Goal: Task Accomplishment & Management: Use online tool/utility

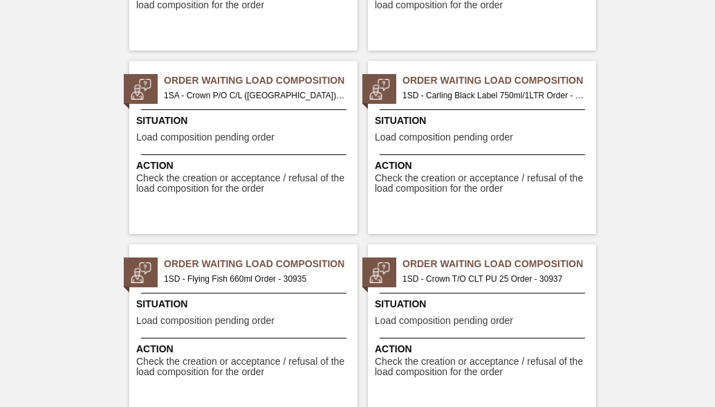
scroll to position [761, 0]
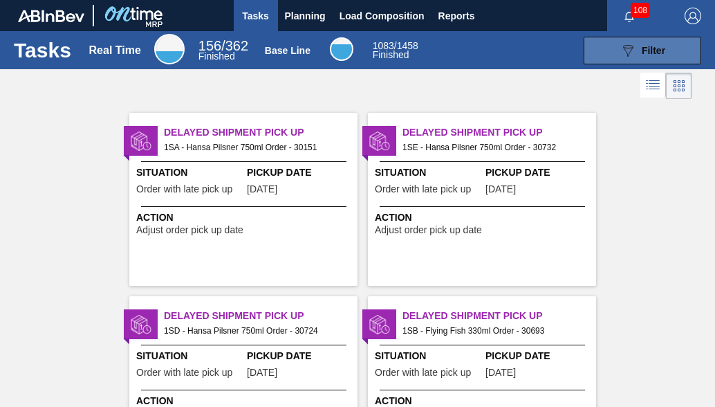
click at [674, 48] on button "089F7B8B-B2A5-4AFE-B5C0-19BA573D28AC Filter" at bounding box center [643, 51] width 118 height 28
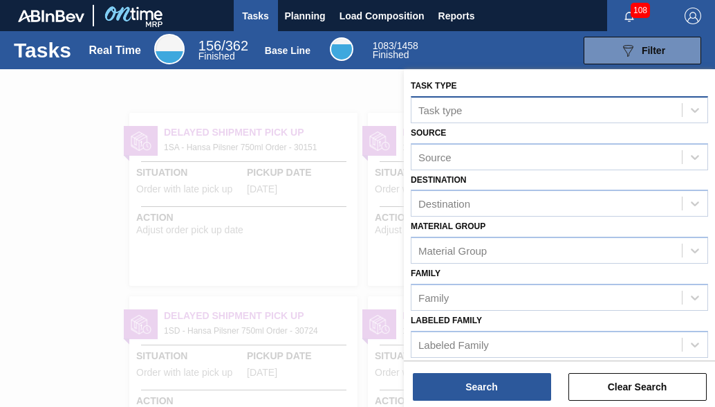
click at [427, 105] on div "Task type" at bounding box center [440, 110] width 44 height 12
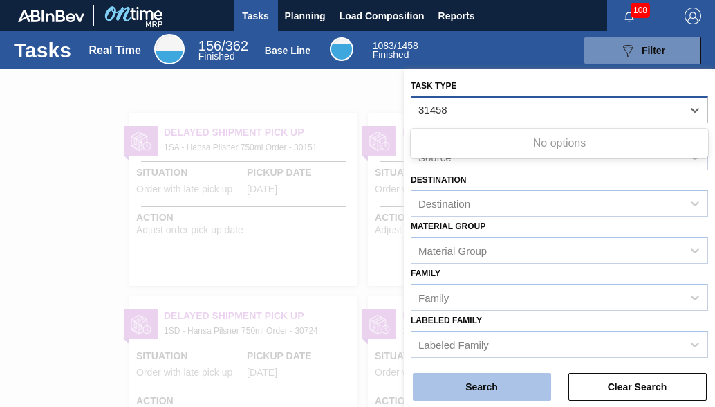
type type "31458"
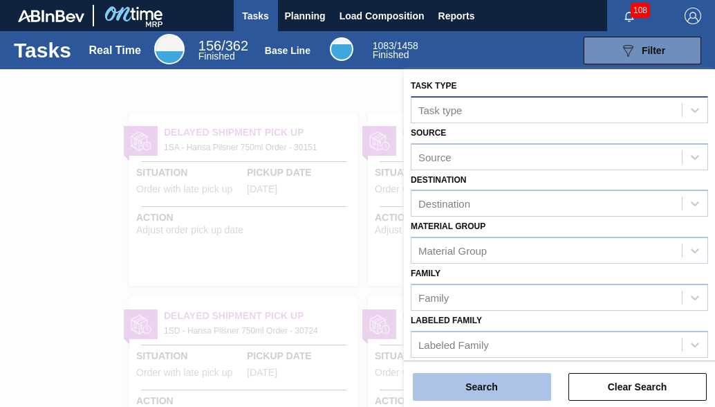
click at [438, 399] on button "Search" at bounding box center [482, 387] width 138 height 28
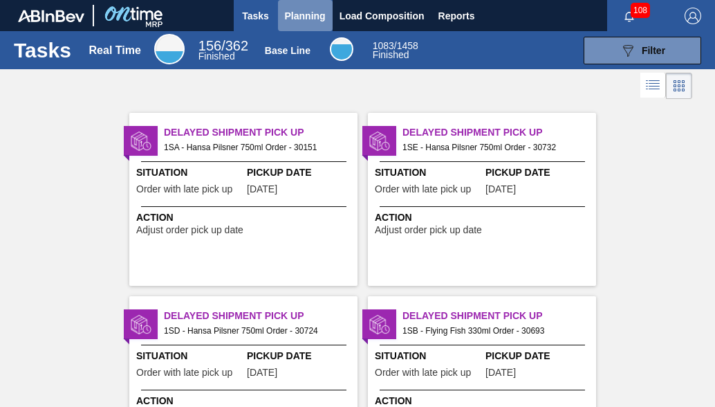
click at [285, 17] on span "Planning" at bounding box center [305, 16] width 41 height 17
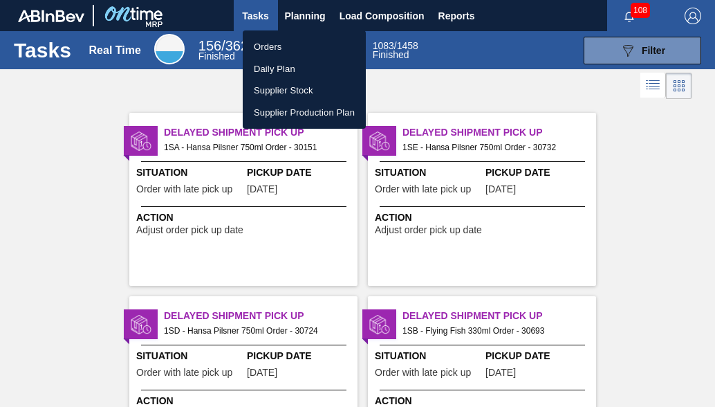
click at [276, 34] on ul "Orders Daily Plan Supplier Stock Supplier Production Plan" at bounding box center [304, 79] width 123 height 98
click at [272, 44] on li "Orders" at bounding box center [304, 47] width 123 height 22
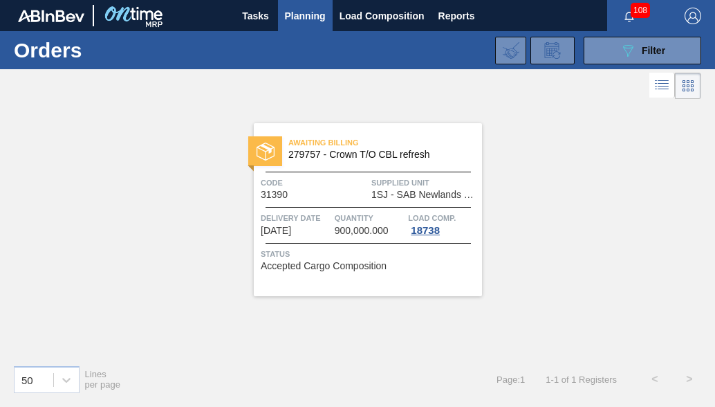
click at [522, 194] on div "Awaiting Billing 279757 - Crown T/O CBL refresh Code 31390 Supplied Unit 1SJ - …" at bounding box center [357, 227] width 715 height 251
click at [671, 54] on button "089F7B8B-B2A5-4AFE-B5C0-19BA573D28AC Filter" at bounding box center [643, 51] width 118 height 28
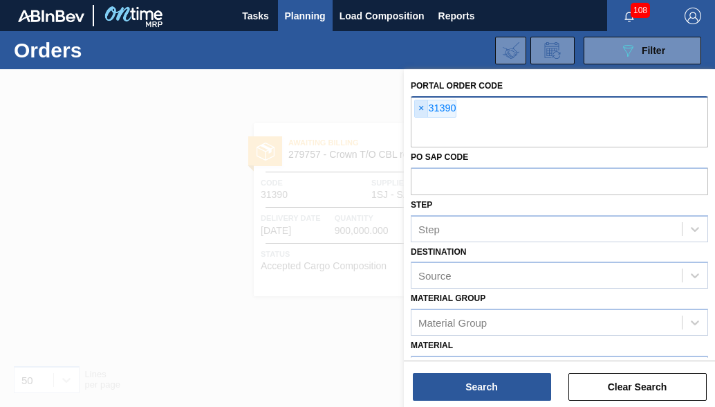
click at [425, 106] on span "×" at bounding box center [421, 108] width 13 height 17
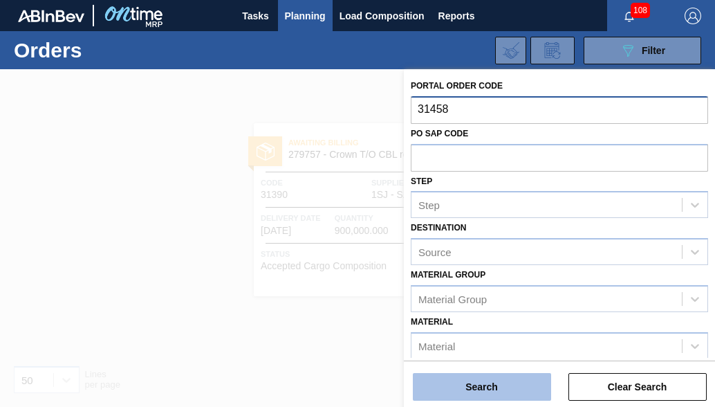
type input "31458"
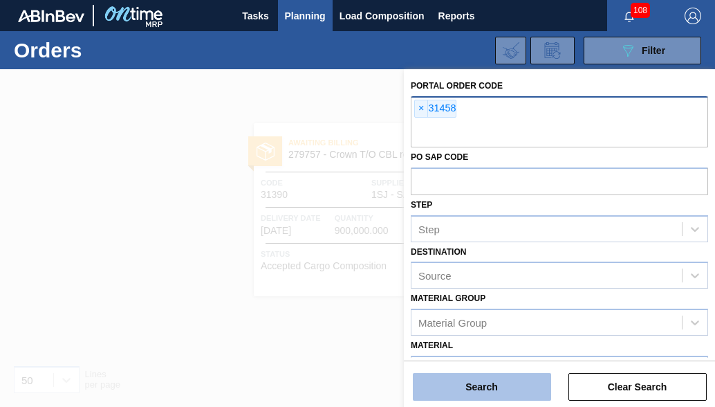
click at [454, 378] on button "Search" at bounding box center [482, 387] width 138 height 28
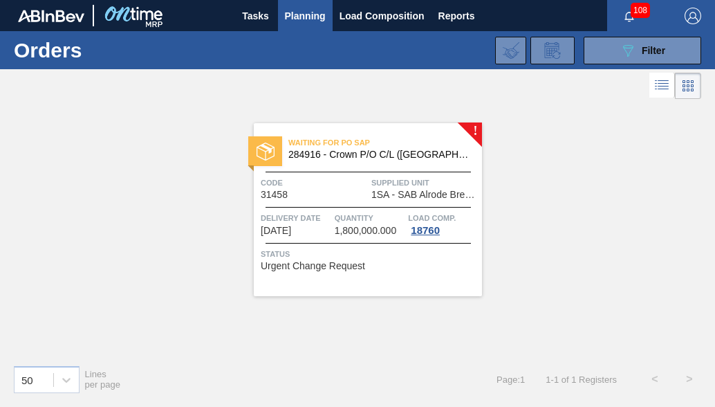
click at [349, 203] on div "Waiting for PO SAP 284916 - Crown P/O C/L (Hogwarts) Code 31458 Supplied Unit 1…" at bounding box center [368, 209] width 228 height 173
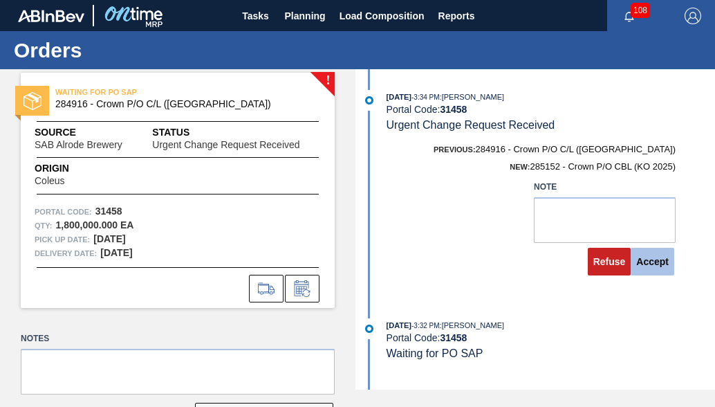
click at [653, 275] on button "Accept" at bounding box center [653, 262] width 44 height 28
click at [653, 277] on div "Accept" at bounding box center [654, 261] width 44 height 30
click at [654, 266] on button "Accept" at bounding box center [653, 262] width 44 height 28
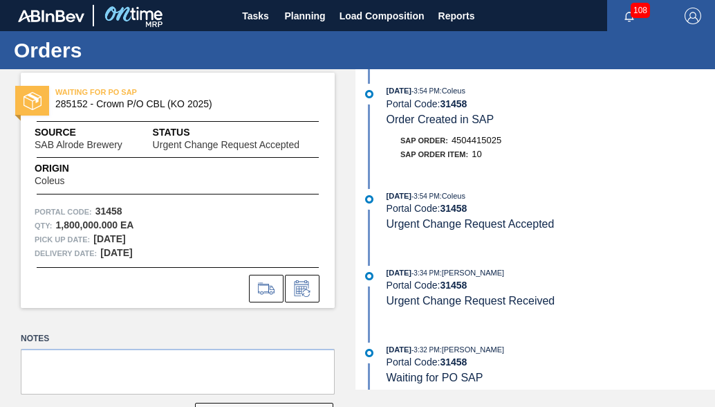
scroll to position [207, 0]
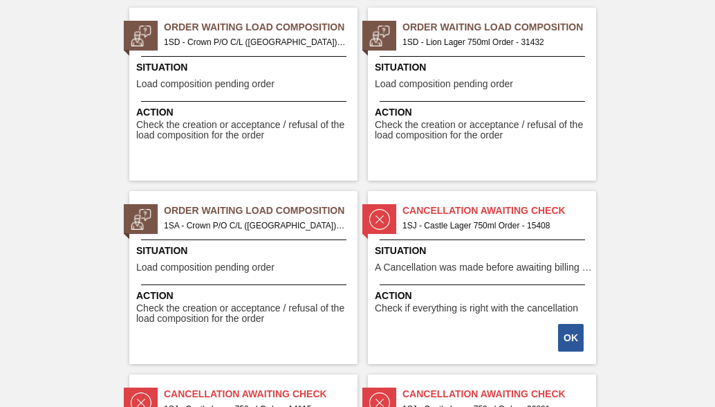
scroll to position [1521, 0]
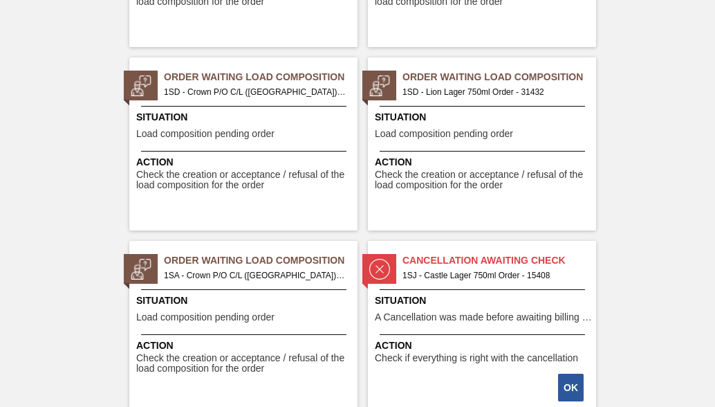
click at [275, 284] on div "Order Waiting Load Composition 1SA - Crown P/O C/L ([GEOGRAPHIC_DATA]) Order - …" at bounding box center [243, 327] width 228 height 173
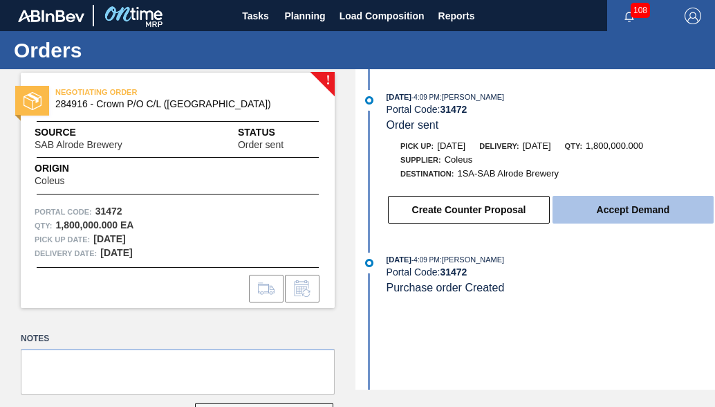
click at [658, 212] on button "Accept Demand" at bounding box center [633, 210] width 161 height 28
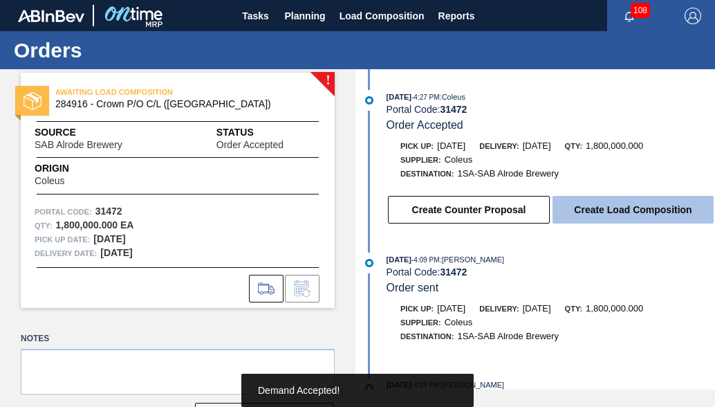
click at [652, 211] on button "Create Load Composition" at bounding box center [633, 210] width 161 height 28
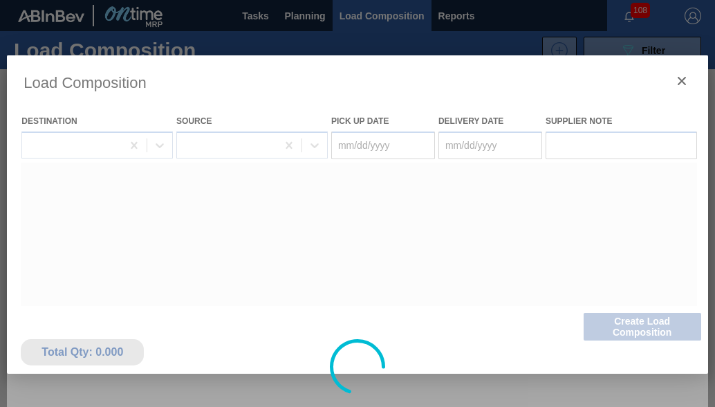
type Date "[DATE]"
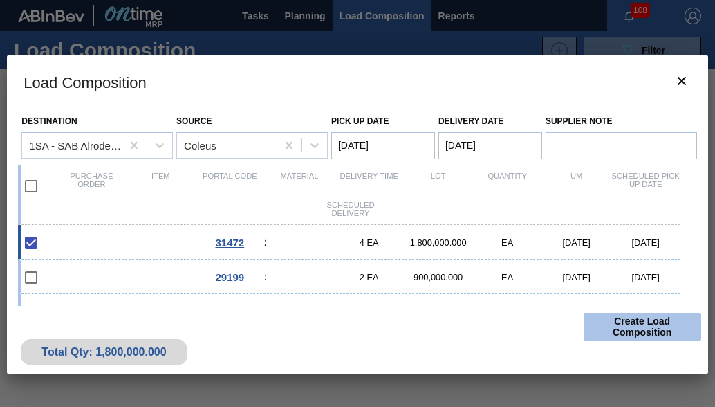
click at [626, 333] on button "Create Load Composition" at bounding box center [643, 327] width 118 height 28
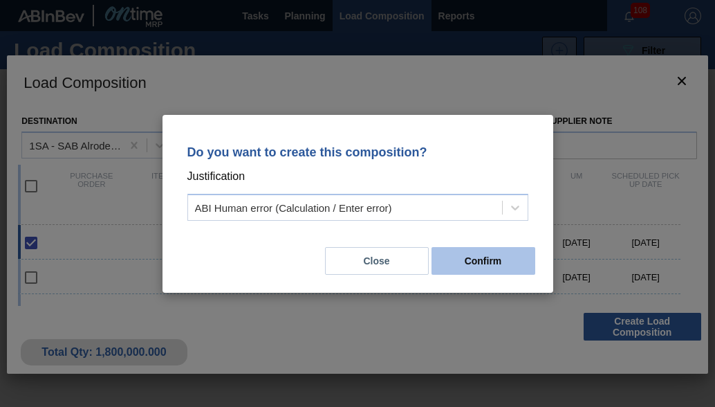
click at [505, 260] on button "Confirm" at bounding box center [484, 261] width 104 height 28
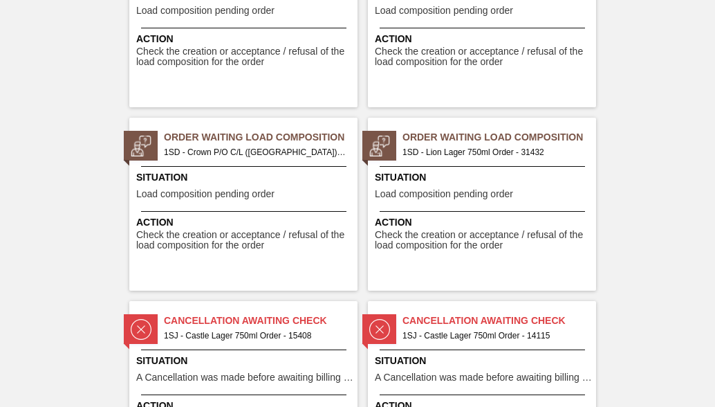
scroll to position [1452, 0]
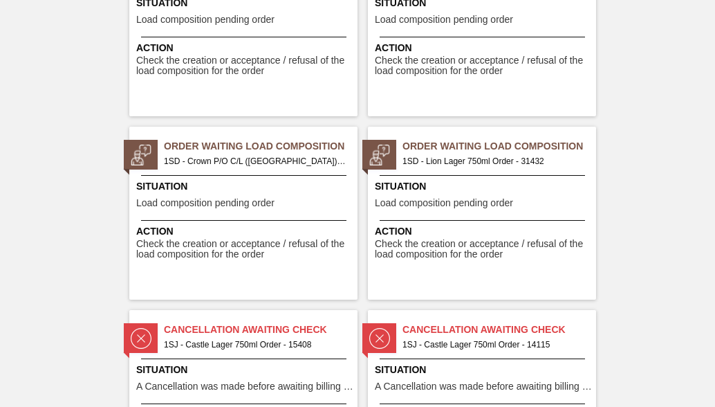
click at [454, 151] on span "Order Waiting Load Composition" at bounding box center [499, 146] width 194 height 15
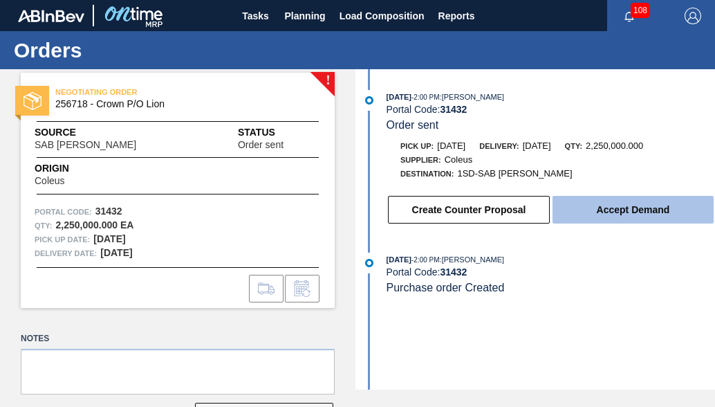
click at [665, 221] on button "Accept Demand" at bounding box center [633, 210] width 161 height 28
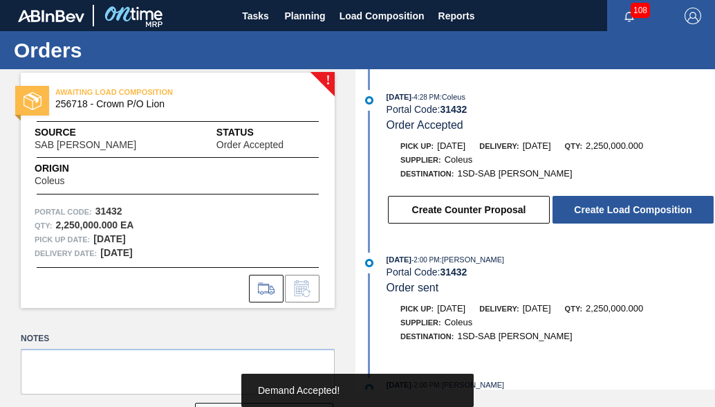
click at [349, 389] on div "Demand Accepted!" at bounding box center [357, 389] width 199 height 33
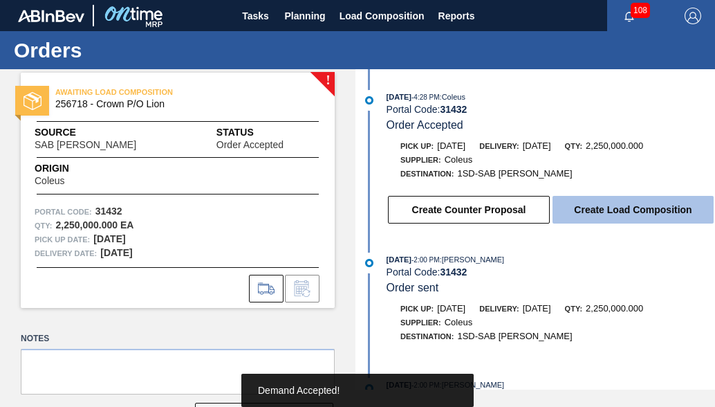
click at [597, 223] on button "Create Load Composition" at bounding box center [633, 210] width 161 height 28
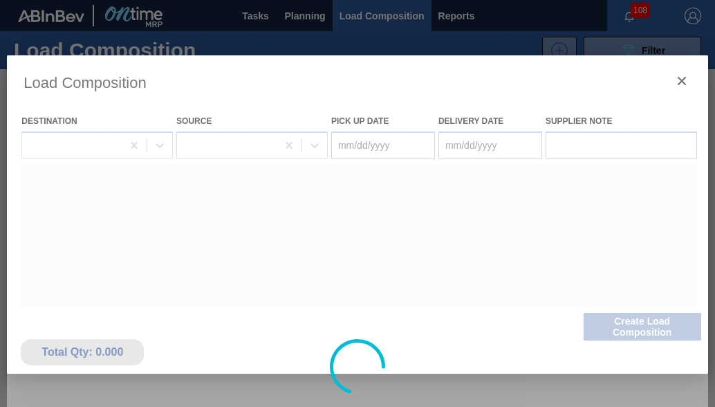
type Date "[DATE]"
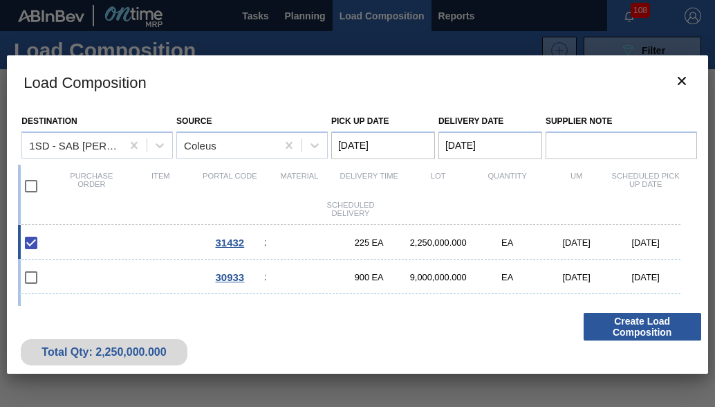
click at [681, 310] on div "Total Qty: 2,250,000.000 Create Load Composition" at bounding box center [357, 340] width 700 height 68
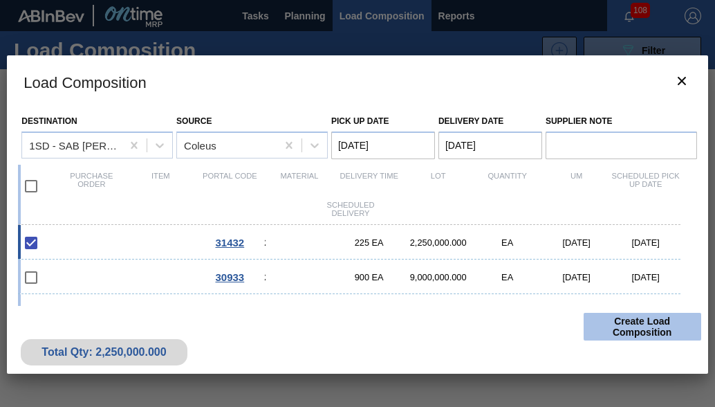
click at [640, 317] on button "Create Load Composition" at bounding box center [643, 327] width 118 height 28
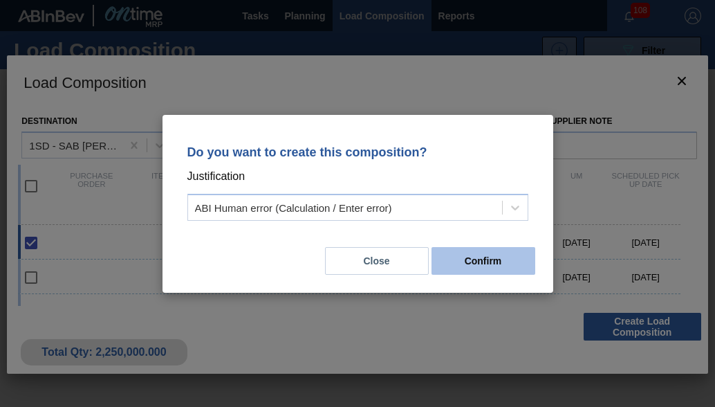
click at [452, 247] on button "Confirm" at bounding box center [484, 261] width 104 height 28
